Goal: Find specific page/section: Find specific page/section

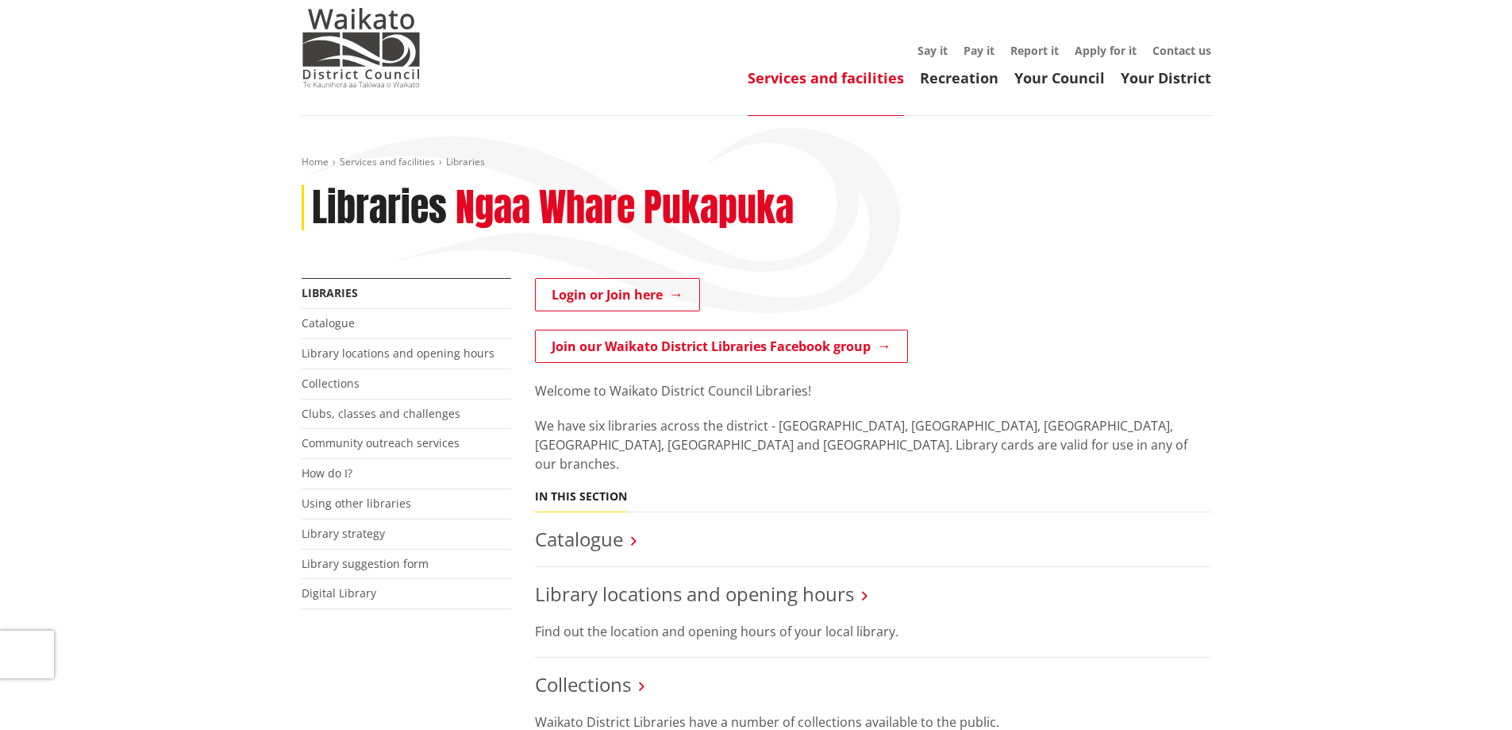
scroll to position [79, 0]
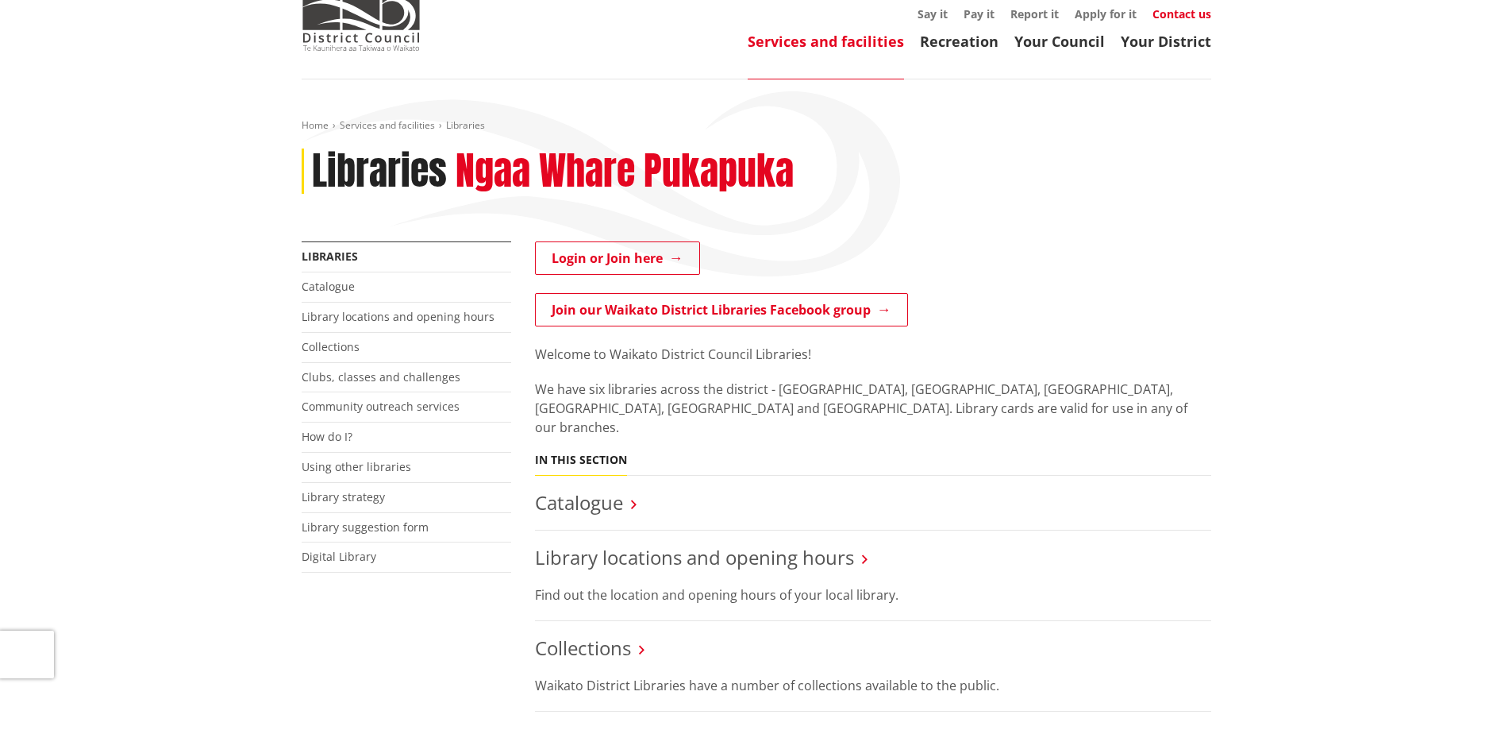
click at [1172, 11] on link "Contact us" at bounding box center [1182, 13] width 59 height 15
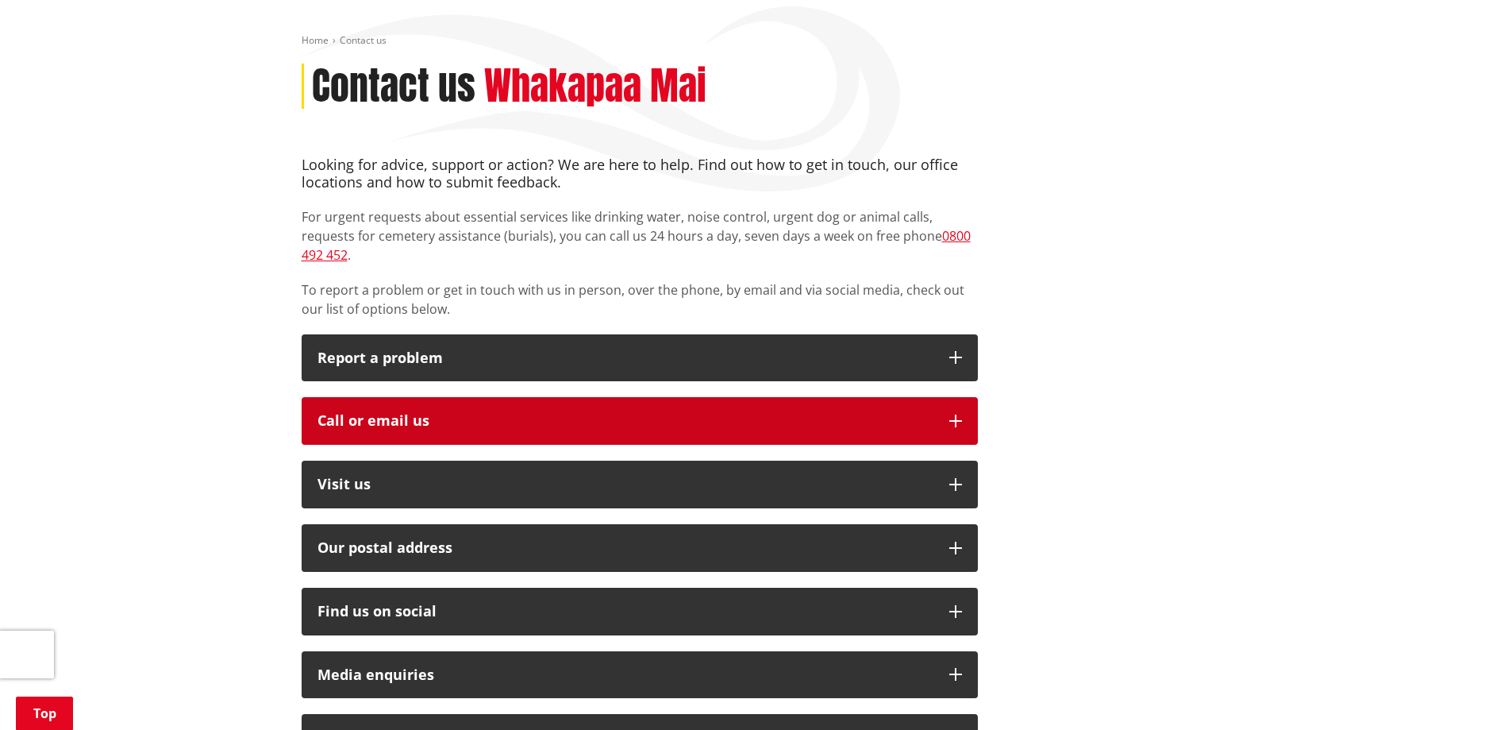
scroll to position [159, 0]
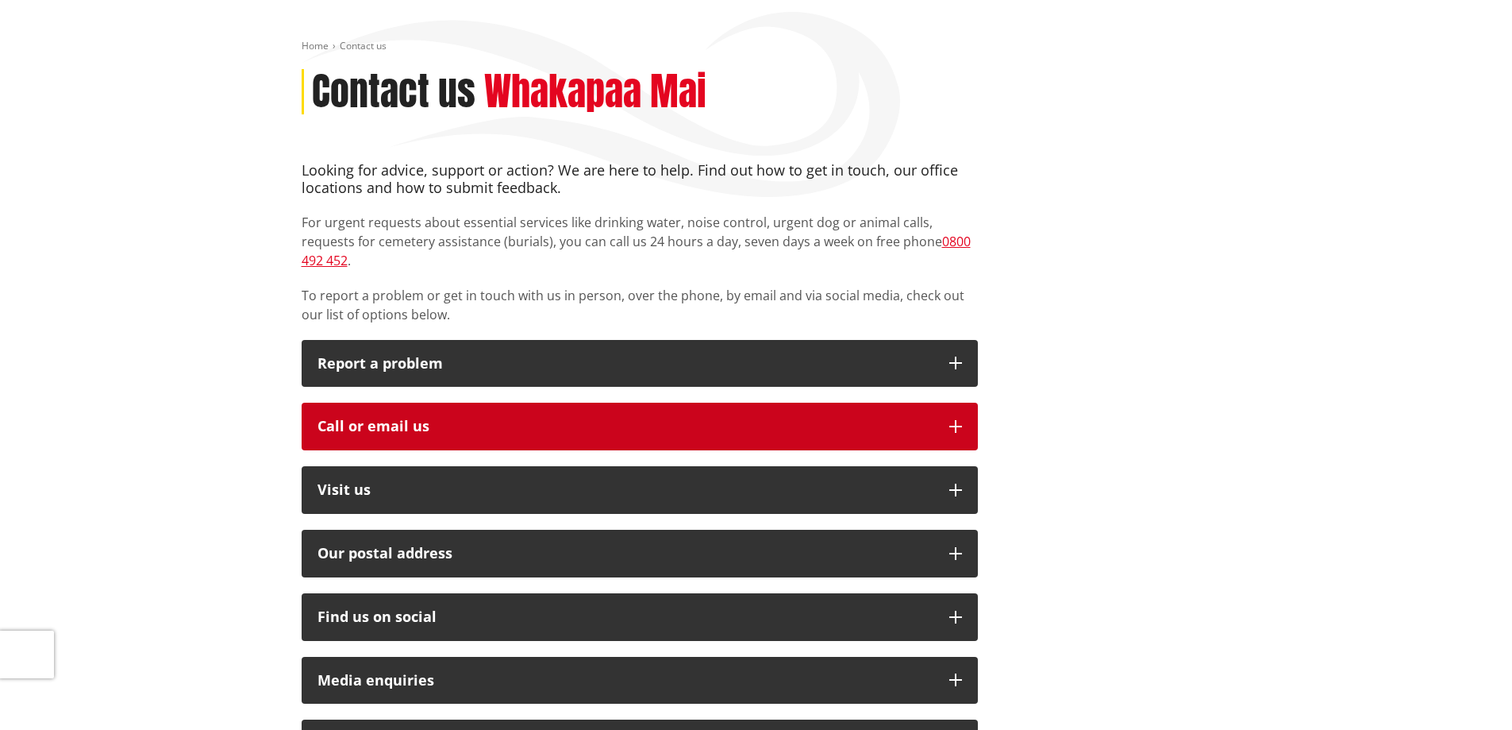
click at [384, 418] on div "Call or email us" at bounding box center [626, 426] width 616 height 16
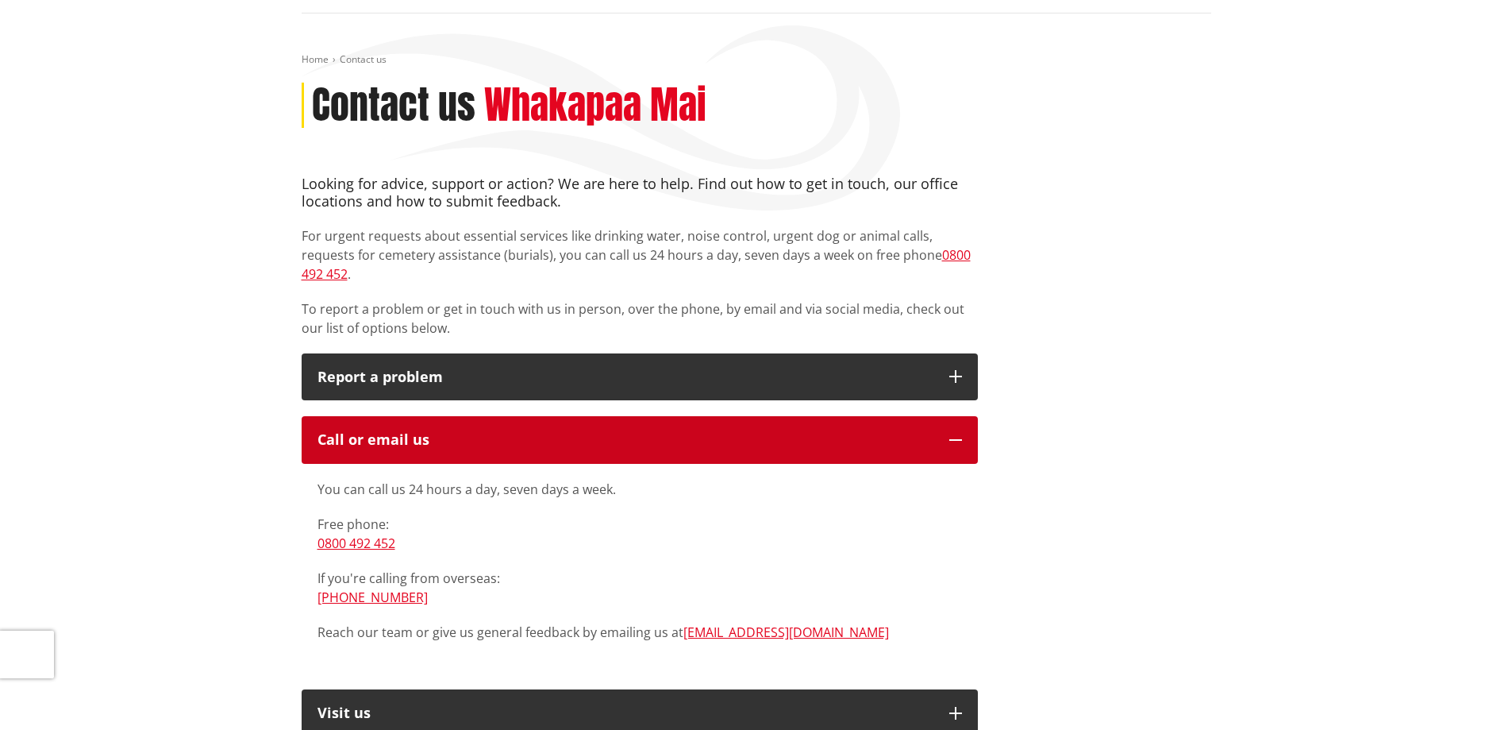
scroll to position [0, 0]
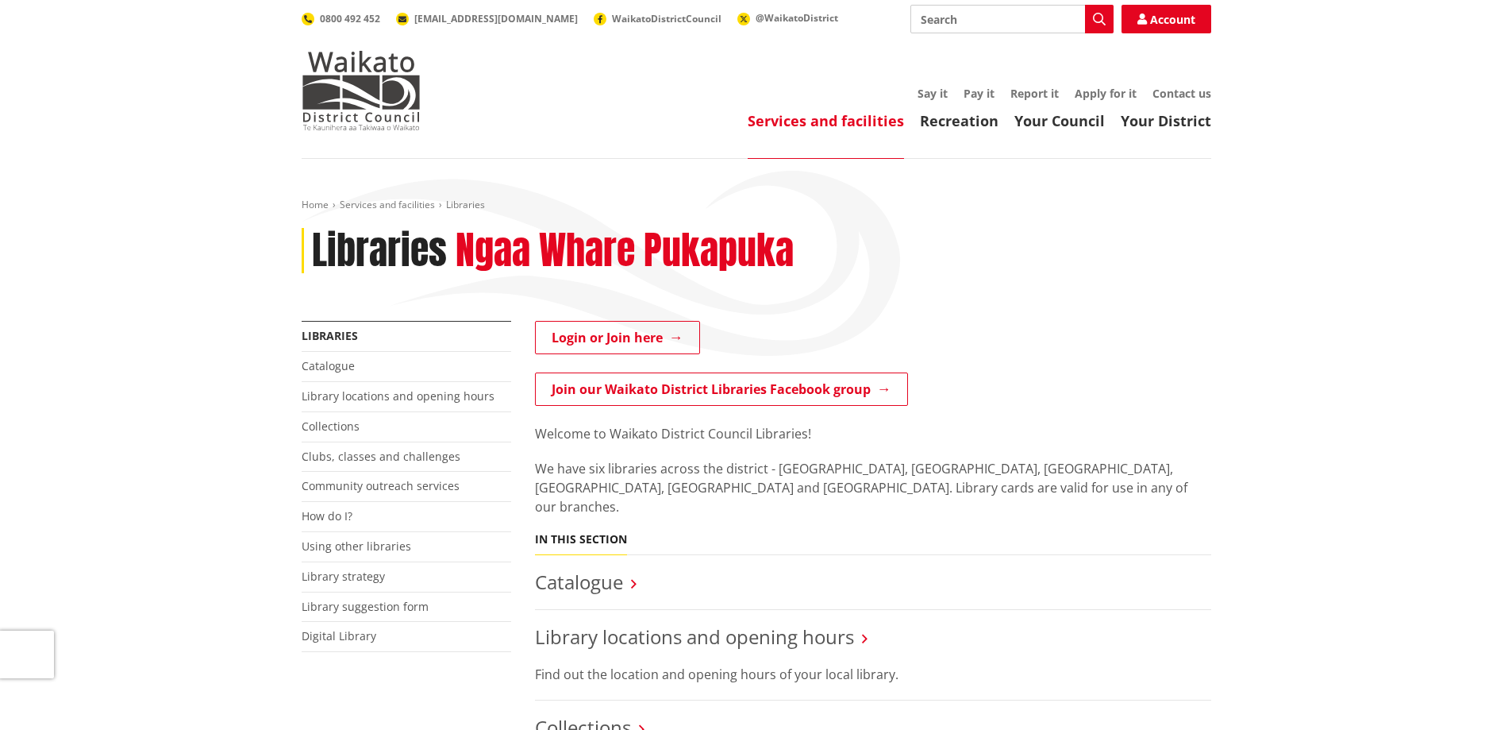
scroll to position [79, 0]
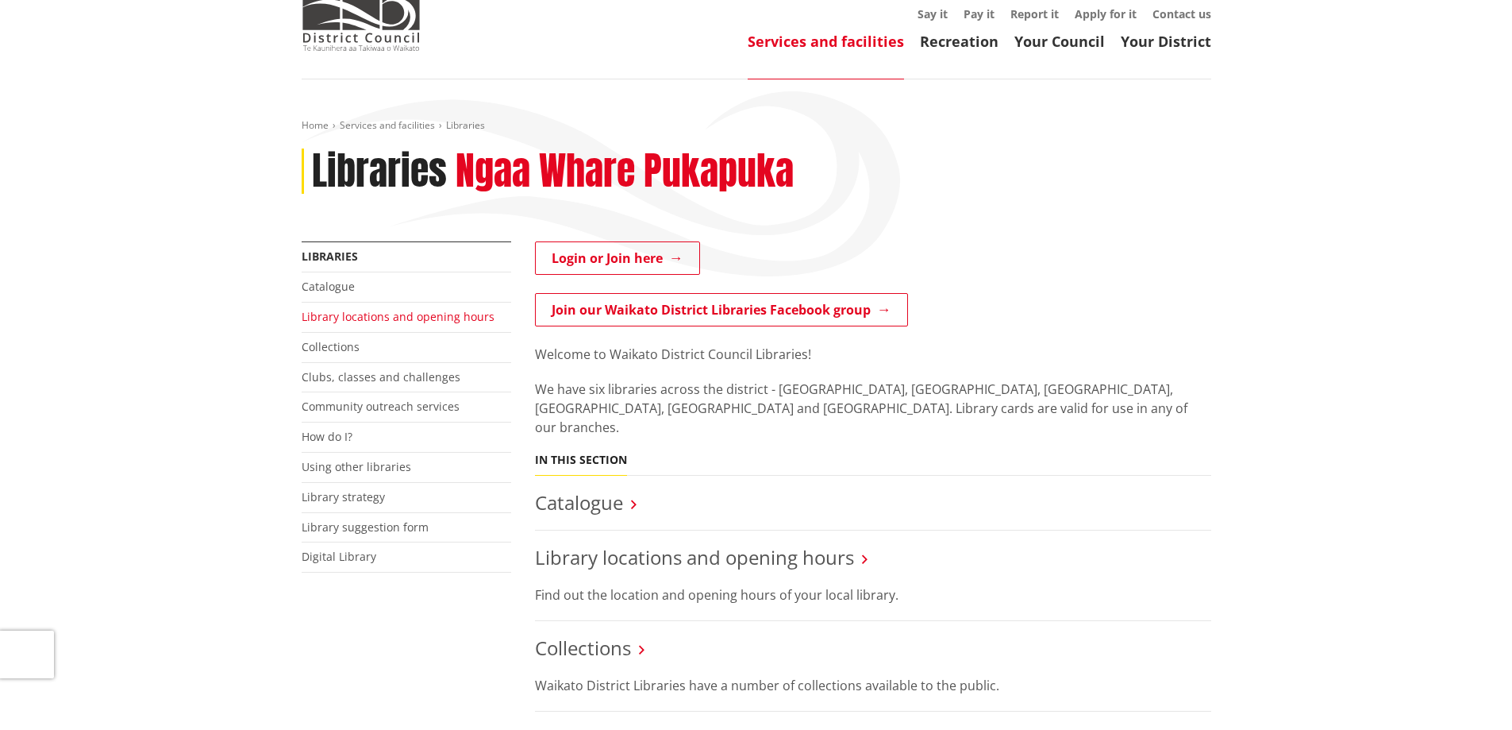
click at [340, 310] on link "Library locations and opening hours" at bounding box center [398, 316] width 193 height 15
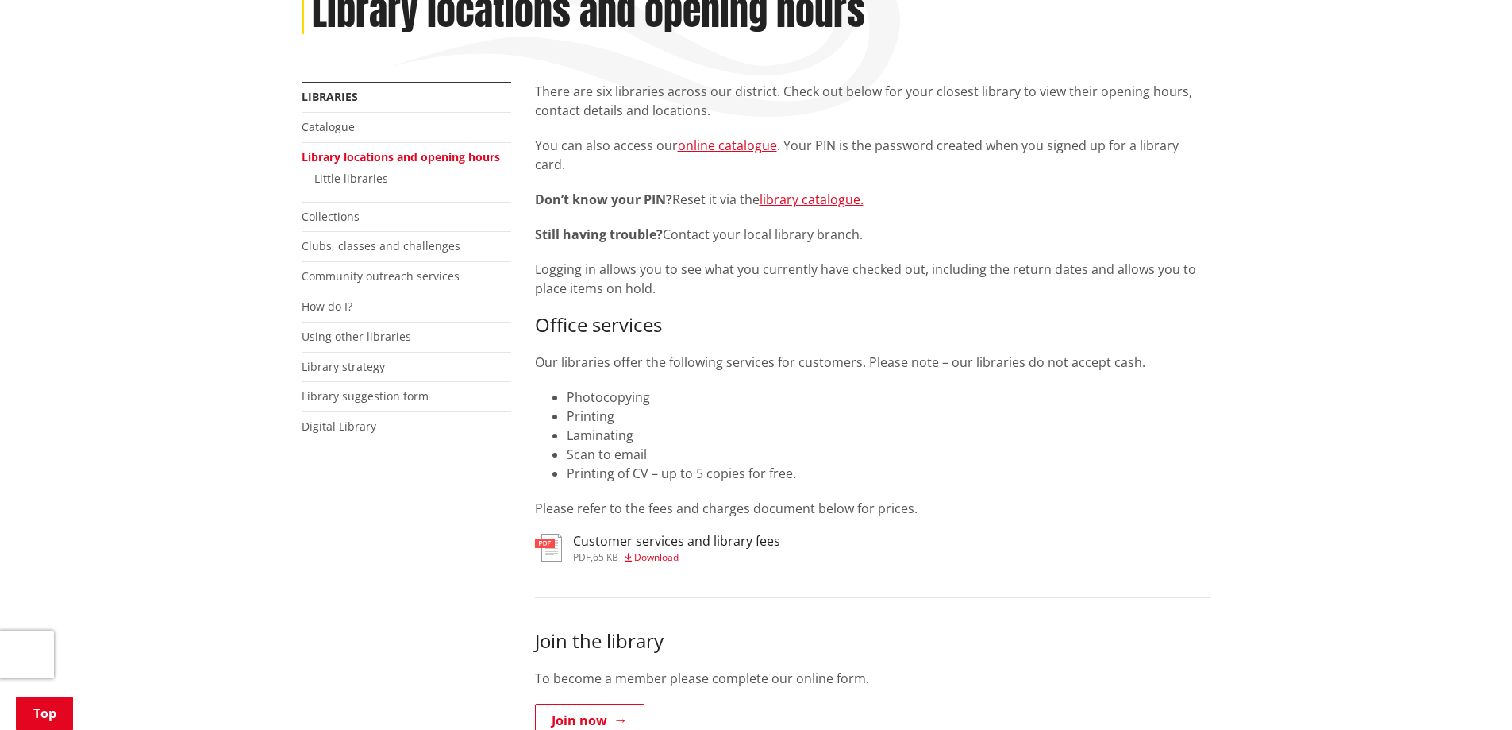
scroll to position [159, 0]
